Goal: Transaction & Acquisition: Book appointment/travel/reservation

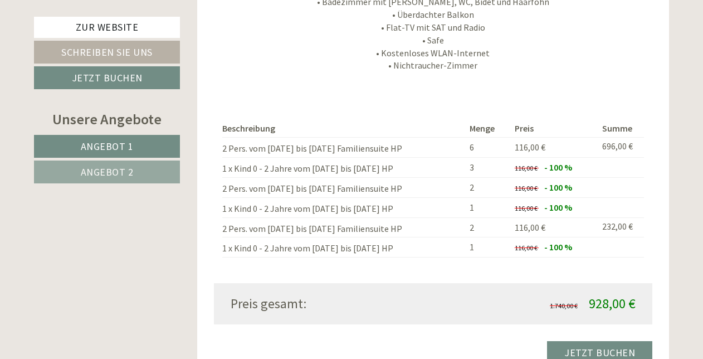
scroll to position [1152, 0]
drag, startPoint x: 569, startPoint y: 170, endPoint x: 224, endPoint y: 177, distance: 344.8
click at [224, 178] on tr "2 Pers. vom [DATE] bis [DATE] Familiensuite HP 2 116,00 € - 100 %" at bounding box center [433, 188] width 422 height 20
click at [359, 178] on td "2 Pers. vom [DATE] bis [DATE] Familiensuite HP" at bounding box center [343, 188] width 243 height 20
click at [301, 198] on td "1 x Kind 0 - 2 Jahre vom [DATE] bis [DATE] HP" at bounding box center [343, 208] width 243 height 20
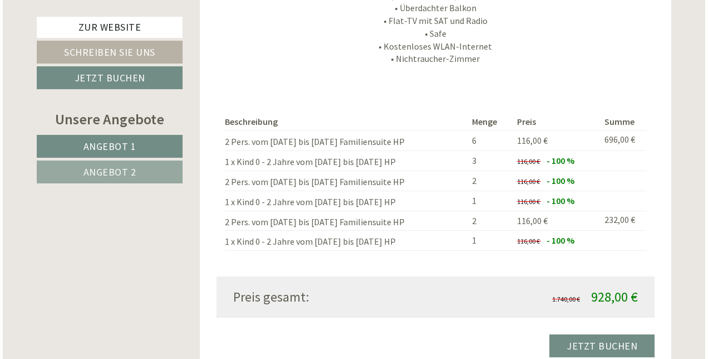
scroll to position [1159, 0]
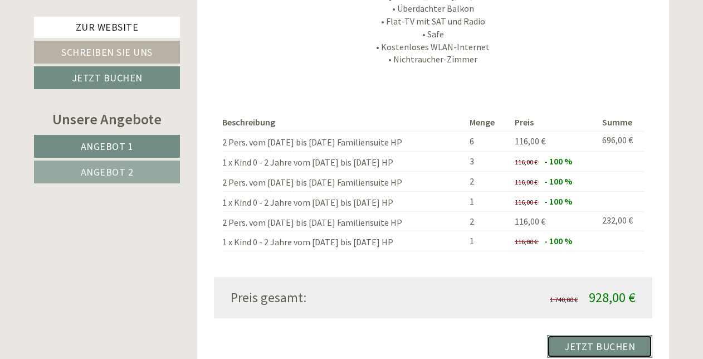
click at [593, 335] on link "Jetzt buchen" at bounding box center [599, 346] width 105 height 23
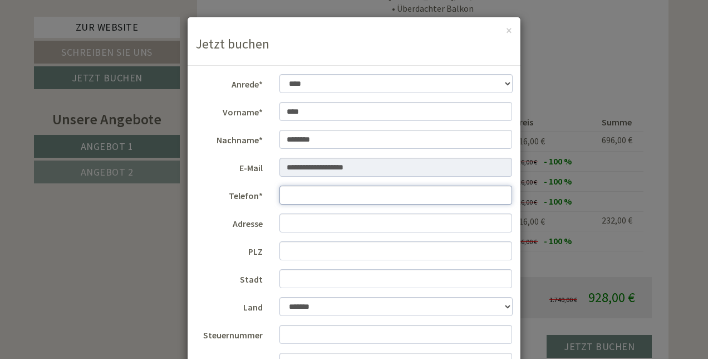
click at [351, 190] on input "Telefon*" at bounding box center [396, 194] width 233 height 19
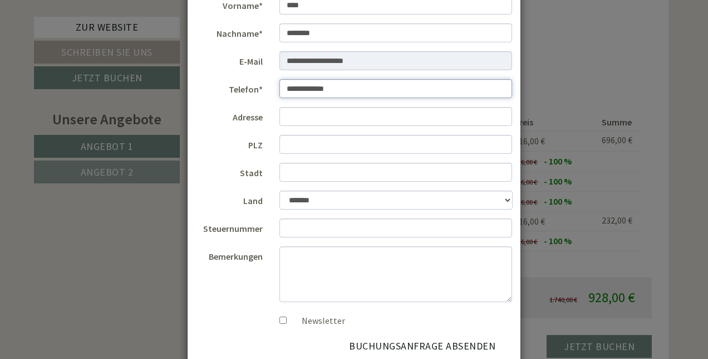
scroll to position [112, 0]
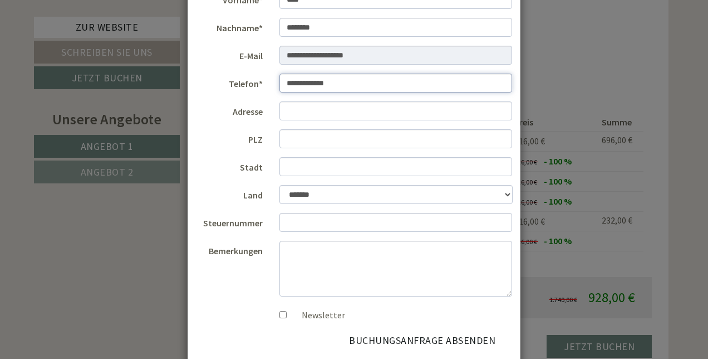
type input "**********"
click at [310, 192] on select "**********" at bounding box center [396, 194] width 233 height 19
select select "*"
click at [280, 185] on select "**********" at bounding box center [396, 194] width 233 height 19
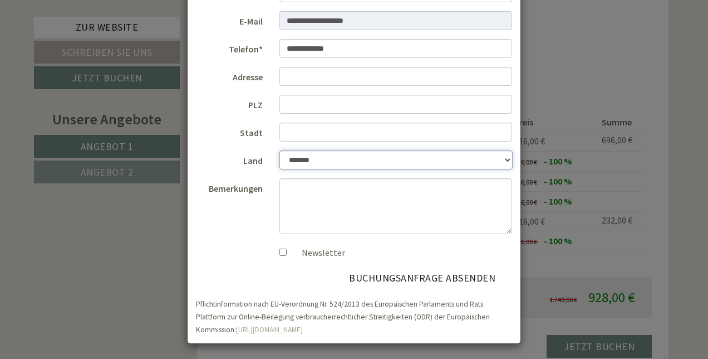
scroll to position [148, 0]
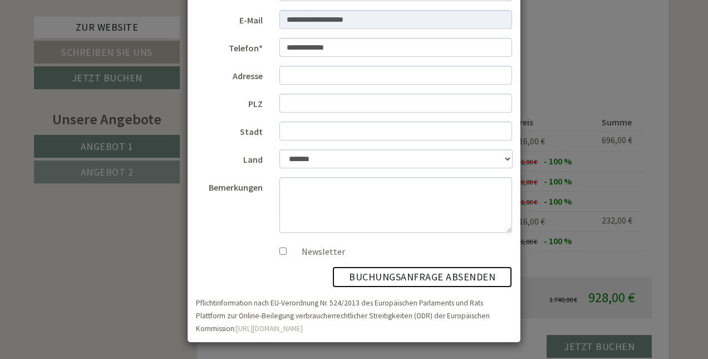
click at [402, 278] on button "Buchungsanfrage absenden" at bounding box center [423, 276] width 180 height 21
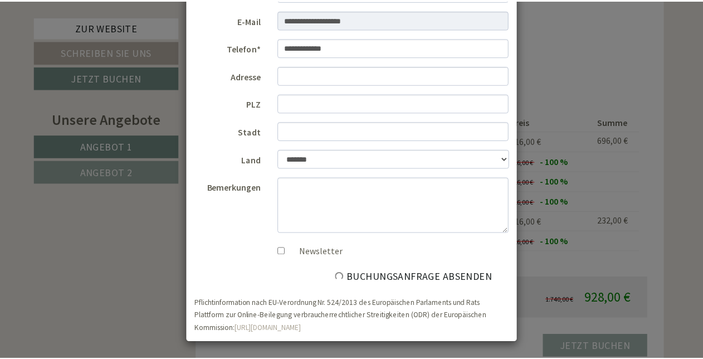
scroll to position [0, 0]
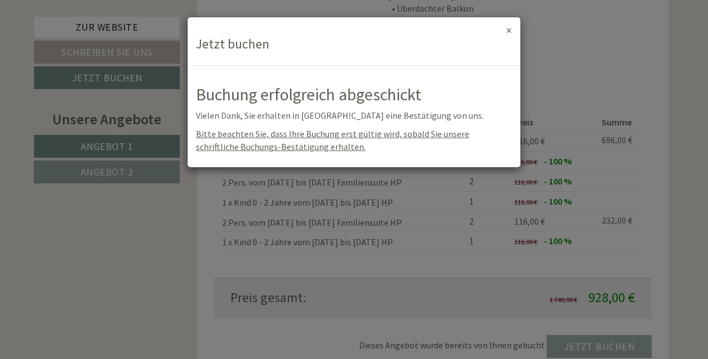
click at [508, 28] on button "×" at bounding box center [509, 31] width 6 height 12
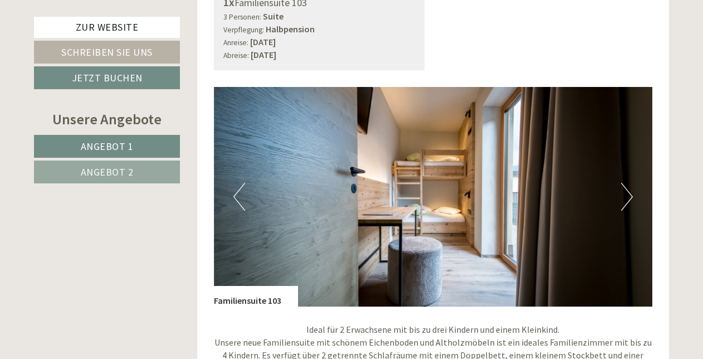
scroll to position [723, 0]
click at [622, 183] on button "Next" at bounding box center [627, 197] width 12 height 28
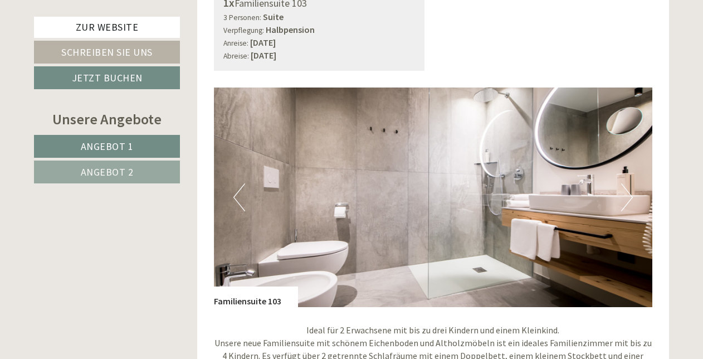
click at [622, 183] on button "Next" at bounding box center [627, 197] width 12 height 28
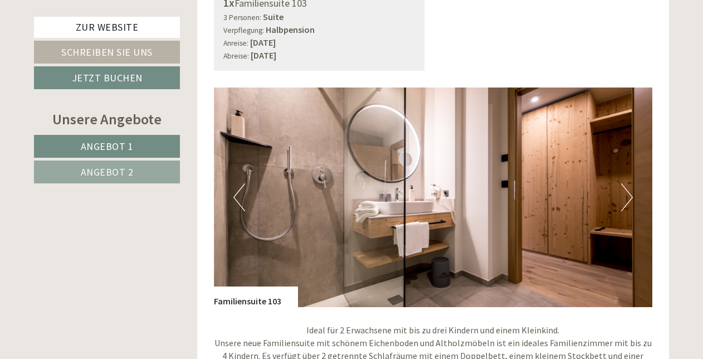
click at [622, 183] on button "Next" at bounding box center [627, 197] width 12 height 28
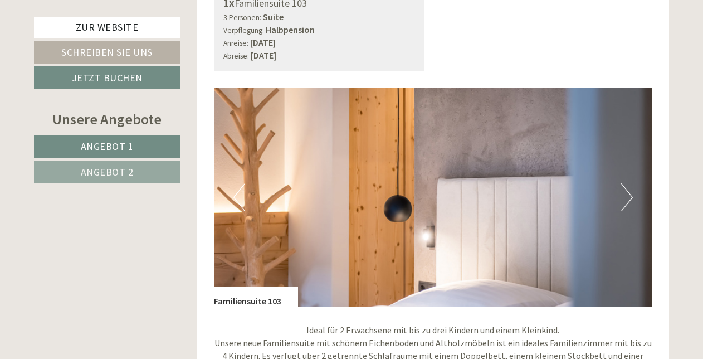
click at [622, 183] on button "Next" at bounding box center [627, 197] width 12 height 28
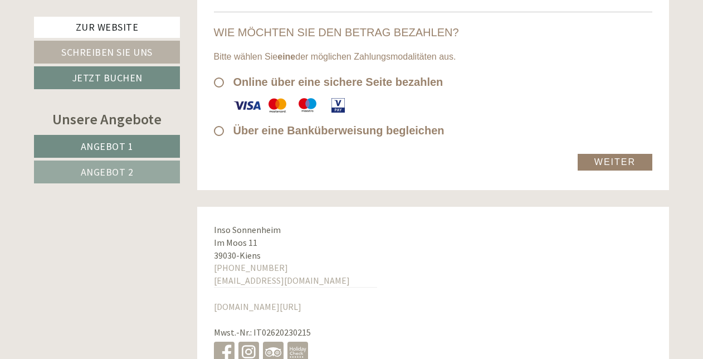
scroll to position [6860, 0]
